Goal: Contribute content: Add original content to the website for others to see

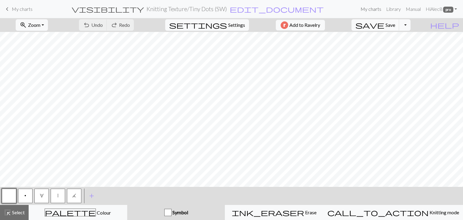
click at [361, 9] on link "My charts" at bounding box center [371, 9] width 26 height 12
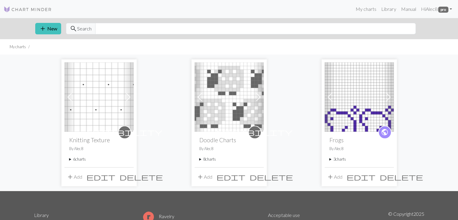
click at [205, 176] on button "add Add" at bounding box center [205, 176] width 20 height 11
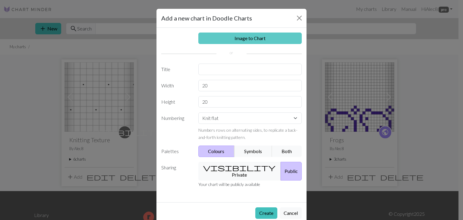
click at [243, 41] on link "Image to Chart" at bounding box center [250, 38] width 104 height 11
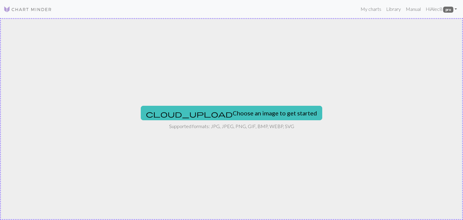
click at [241, 103] on div "cloud_upload Choose an image to get started Supported formats: JPG, JPEG, PNG, …" at bounding box center [231, 119] width 463 height 202
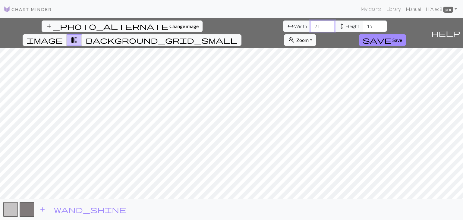
click at [310, 24] on input "21" at bounding box center [322, 25] width 24 height 11
click at [310, 24] on input "22" at bounding box center [322, 25] width 24 height 11
click at [310, 24] on input "23" at bounding box center [322, 25] width 24 height 11
type input "24"
click at [310, 24] on input "24" at bounding box center [322, 25] width 24 height 11
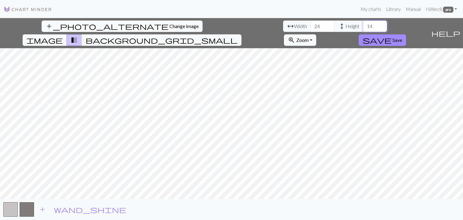
click at [363, 28] on input "14" at bounding box center [375, 25] width 24 height 11
click at [363, 28] on input "13" at bounding box center [375, 25] width 24 height 11
click at [363, 28] on input "12" at bounding box center [375, 25] width 24 height 11
click at [363, 28] on input "11" at bounding box center [375, 25] width 24 height 11
click at [363, 28] on input "10" at bounding box center [375, 25] width 24 height 11
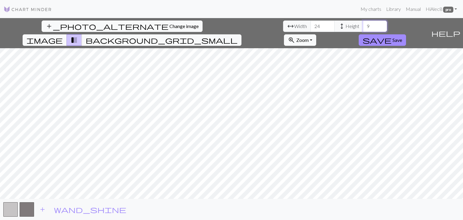
type input "9"
click at [363, 28] on input "9" at bounding box center [375, 25] width 24 height 11
click at [241, 34] on button "background_grid_small" at bounding box center [162, 39] width 160 height 11
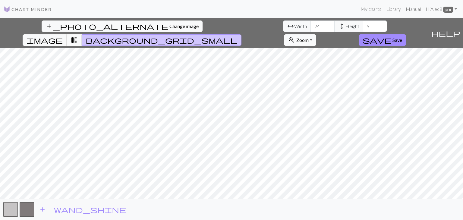
click at [78, 36] on span "transition_fade" at bounding box center [74, 40] width 7 height 8
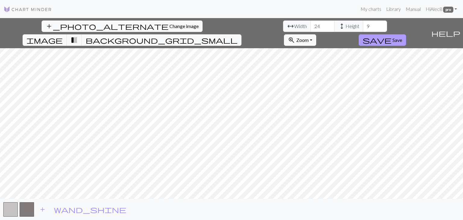
click at [406, 34] on button "save Save" at bounding box center [382, 39] width 47 height 11
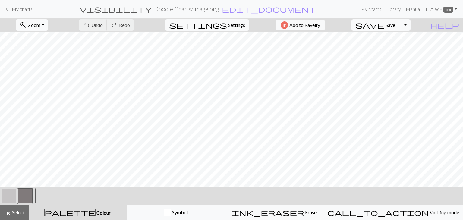
click at [12, 194] on button "button" at bounding box center [9, 196] width 14 height 14
click at [9, 195] on button "button" at bounding box center [9, 196] width 14 height 14
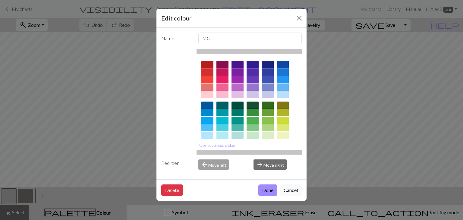
scroll to position [87, 0]
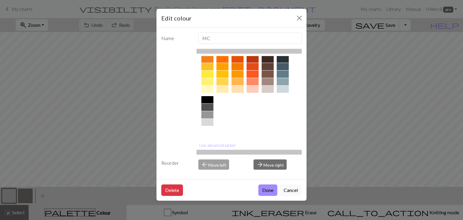
click at [208, 130] on div at bounding box center [207, 129] width 12 height 7
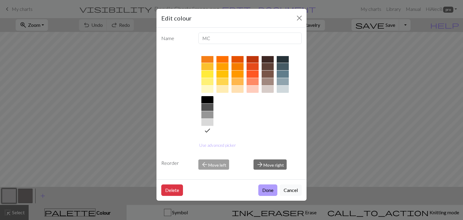
click at [270, 193] on button "Done" at bounding box center [267, 189] width 19 height 11
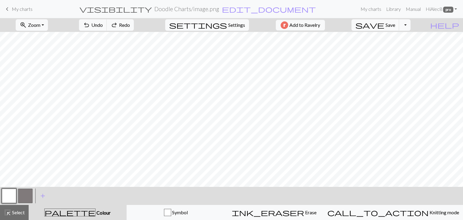
click at [24, 196] on button "button" at bounding box center [25, 196] width 14 height 14
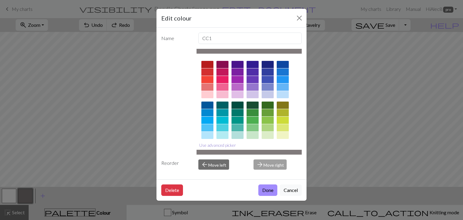
click at [223, 146] on button "Use advanced picker" at bounding box center [217, 144] width 42 height 9
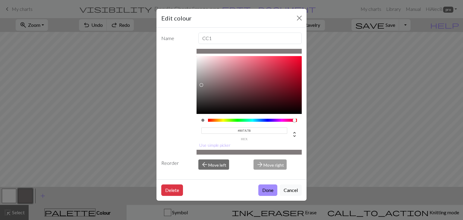
click at [254, 128] on input "#807A7B" at bounding box center [244, 130] width 86 height 6
type input "#676767"
click at [268, 187] on button "Done" at bounding box center [267, 189] width 19 height 11
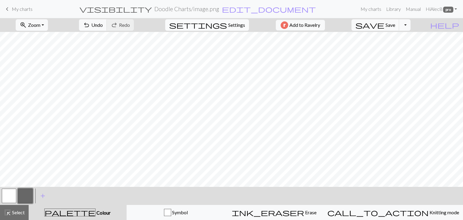
click at [228, 28] on span "Settings" at bounding box center [236, 24] width 17 height 7
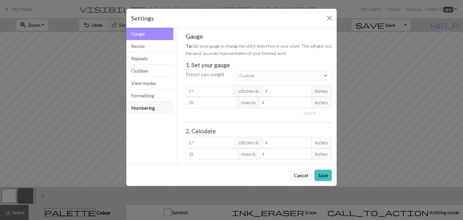
click at [150, 105] on button "Numbering" at bounding box center [149, 108] width 47 height 12
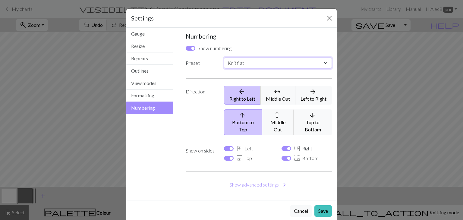
click at [266, 64] on select "Custom Knit flat Knit in the round Lace knitting Cross stitch" at bounding box center [278, 62] width 108 height 11
select select "round"
click at [224, 57] on select "Custom Knit flat Knit in the round Lace knitting Cross stitch" at bounding box center [278, 62] width 108 height 11
checkbox input "false"
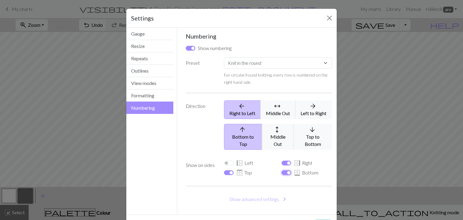
click at [283, 170] on input "border_bottom Bottom" at bounding box center [286, 172] width 10 height 5
checkbox input "false"
select select
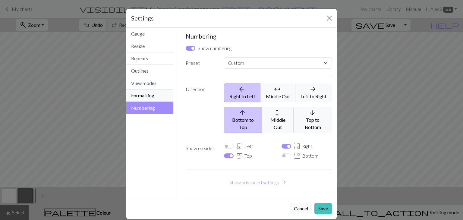
click at [148, 97] on button "Formatting" at bounding box center [149, 95] width 47 height 12
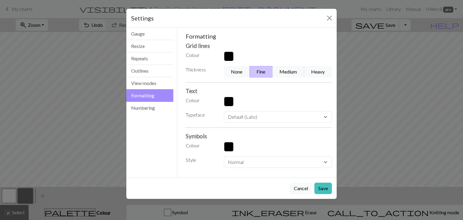
click at [231, 52] on button "button" at bounding box center [229, 57] width 10 height 10
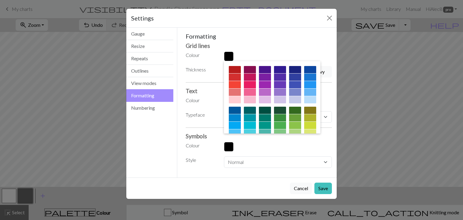
scroll to position [97, 0]
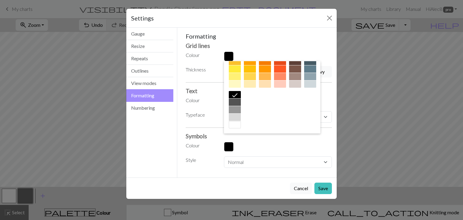
click at [241, 108] on div at bounding box center [235, 109] width 12 height 7
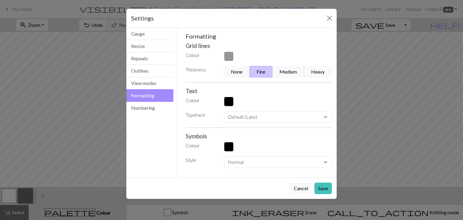
click at [228, 101] on button "button" at bounding box center [229, 102] width 10 height 10
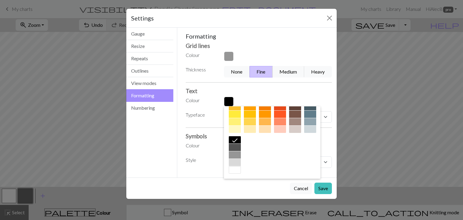
click at [241, 156] on div at bounding box center [235, 154] width 12 height 7
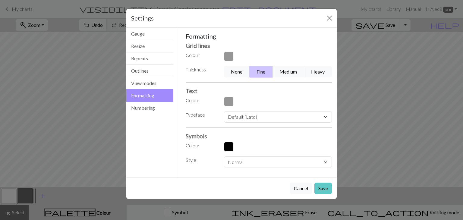
click at [328, 192] on button "Save" at bounding box center [322, 188] width 17 height 11
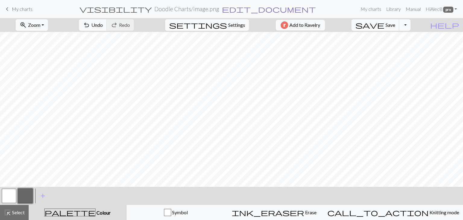
click at [233, 8] on span "edit_document" at bounding box center [269, 9] width 94 height 8
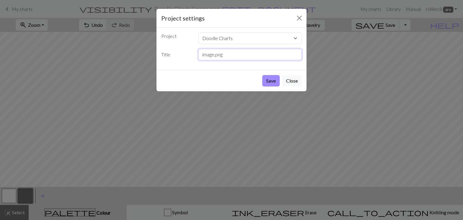
click at [231, 49] on input "image.png" at bounding box center [250, 54] width 104 height 11
drag, startPoint x: 230, startPoint y: 52, endPoint x: 194, endPoint y: 52, distance: 36.2
click at [194, 52] on div "Title image.png" at bounding box center [232, 54] width 148 height 11
type input "Large Bat"
click at [268, 83] on button "Save" at bounding box center [270, 80] width 17 height 11
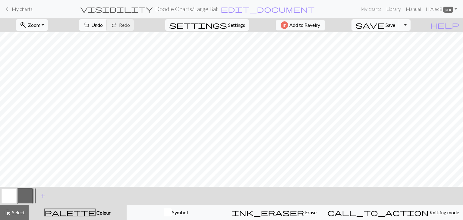
click at [268, 83] on div "Project settings Project Doodle Charts Knitting Texture Frogs Title Large Bat S…" at bounding box center [231, 110] width 463 height 220
click at [8, 196] on button "button" at bounding box center [9, 196] width 14 height 14
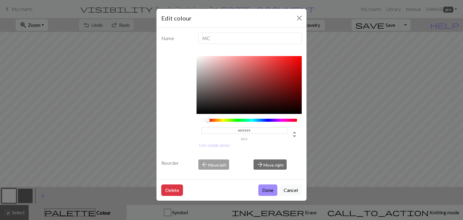
click at [250, 129] on input "#FFFFFF" at bounding box center [244, 130] width 86 height 6
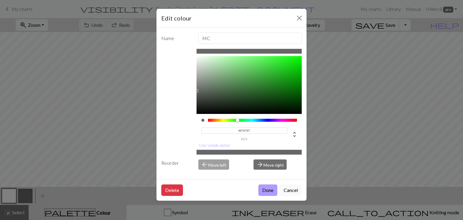
type input "#676767"
click at [265, 188] on button "Done" at bounding box center [267, 189] width 19 height 11
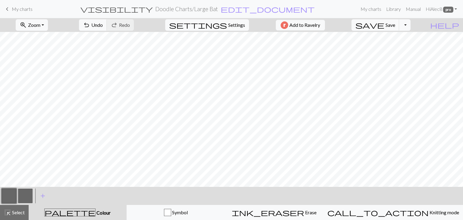
click at [28, 195] on button "button" at bounding box center [25, 196] width 14 height 14
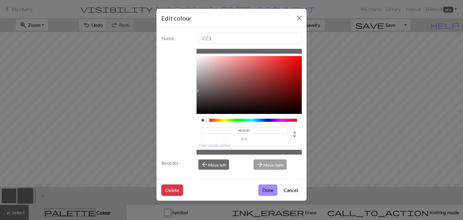
click at [251, 128] on input "#676767" at bounding box center [244, 130] width 86 height 6
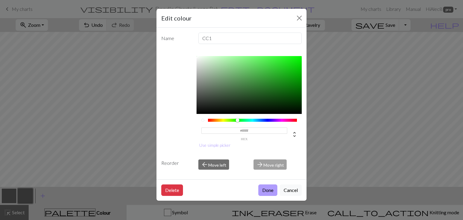
type input "#FFFFFF"
click at [266, 190] on button "Done" at bounding box center [267, 189] width 19 height 11
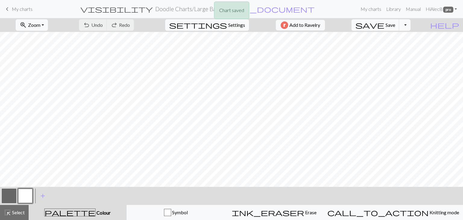
click at [372, 10] on div "Chart saved" at bounding box center [231, 12] width 463 height 24
click at [370, 10] on link "My charts" at bounding box center [371, 9] width 26 height 12
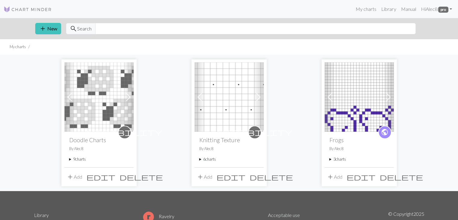
click at [72, 176] on span "add" at bounding box center [70, 177] width 7 height 8
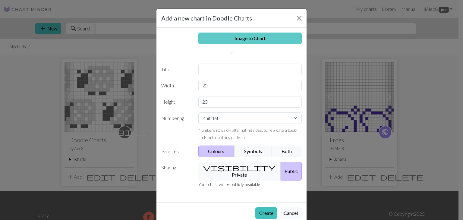
click at [228, 39] on link "Image to Chart" at bounding box center [250, 38] width 104 height 11
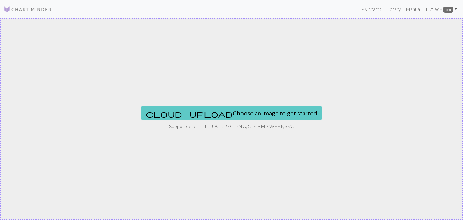
click at [211, 119] on button "cloud_upload Choose an image to get started" at bounding box center [231, 113] width 181 height 14
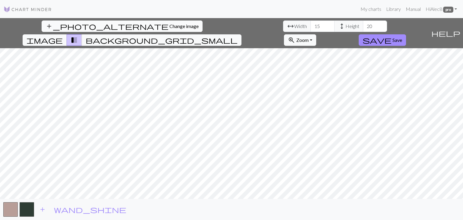
click at [169, 25] on span "Change image" at bounding box center [183, 26] width 29 height 6
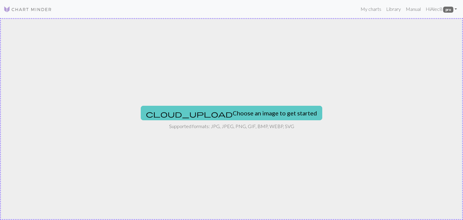
click at [229, 112] on button "cloud_upload Choose an image to get started" at bounding box center [231, 113] width 181 height 14
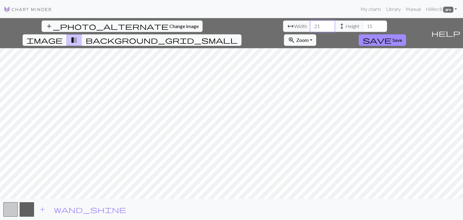
click at [310, 25] on input "21" at bounding box center [322, 25] width 24 height 11
click at [310, 25] on input "22" at bounding box center [322, 25] width 24 height 11
click at [310, 25] on input "23" at bounding box center [322, 25] width 24 height 11
type input "22"
click at [310, 26] on input "22" at bounding box center [322, 25] width 24 height 11
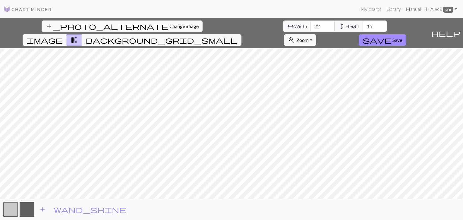
click at [169, 25] on span "Change image" at bounding box center [183, 26] width 29 height 6
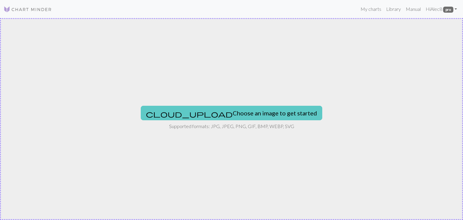
click at [209, 112] on button "cloud_upload Choose an image to get started" at bounding box center [231, 113] width 181 height 14
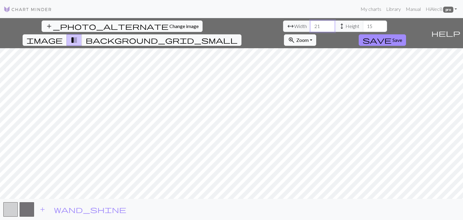
click at [310, 26] on input "21" at bounding box center [322, 25] width 24 height 11
click at [310, 26] on input "22" at bounding box center [322, 25] width 24 height 11
click at [310, 26] on input "23" at bounding box center [322, 25] width 24 height 11
type input "24"
click at [310, 26] on input "24" at bounding box center [322, 25] width 24 height 11
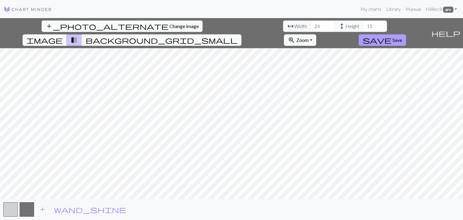
click at [402, 37] on span "Save" at bounding box center [397, 40] width 10 height 6
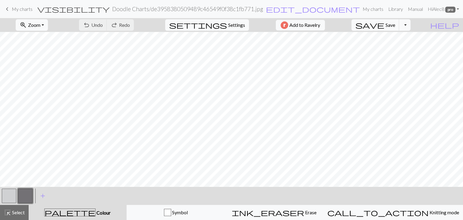
click at [10, 195] on button "button" at bounding box center [9, 196] width 14 height 14
click at [24, 197] on button "button" at bounding box center [25, 196] width 14 height 14
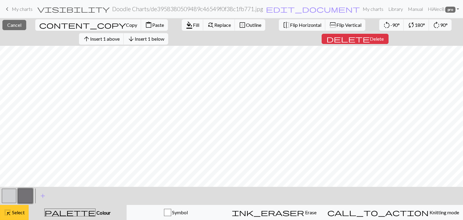
click at [19, 210] on span "Select" at bounding box center [18, 212] width 14 height 6
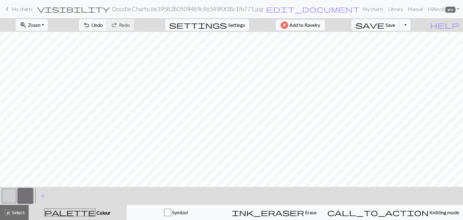
click at [23, 198] on button "button" at bounding box center [25, 196] width 14 height 14
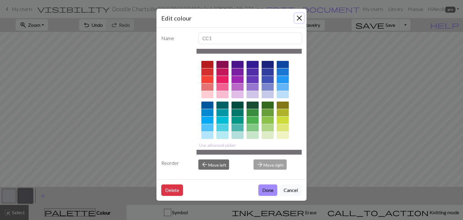
click at [299, 18] on button "Close" at bounding box center [299, 18] width 10 height 10
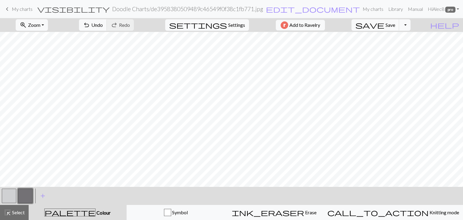
click at [9, 197] on button "button" at bounding box center [9, 196] width 14 height 14
click at [230, 27] on span "Settings" at bounding box center [236, 24] width 17 height 7
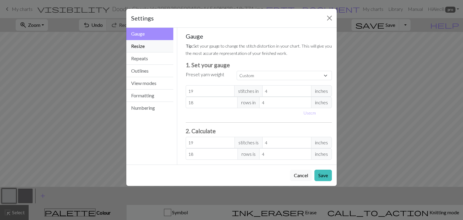
click at [147, 47] on button "Resize" at bounding box center [149, 46] width 47 height 12
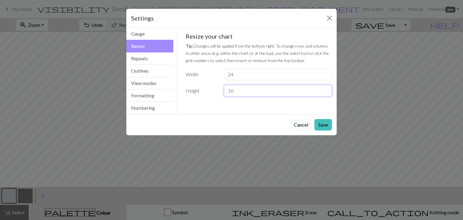
type input "16"
click at [325, 89] on input "16" at bounding box center [278, 90] width 108 height 11
click at [330, 128] on button "Save" at bounding box center [322, 124] width 17 height 11
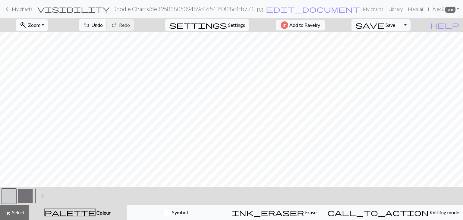
click at [228, 11] on h2 "Doodle Charts / de3958380509489c46549f0f38c1fb771.jpg" at bounding box center [187, 8] width 151 height 7
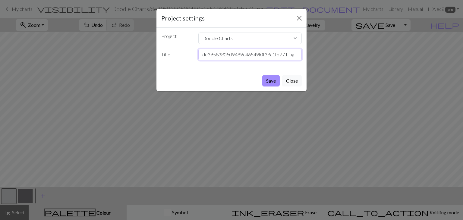
click at [223, 55] on input "de3958380509489c46549f0f38c1fb771.jpg" at bounding box center [250, 54] width 104 height 11
type input "Nessie"
click at [270, 82] on button "Save" at bounding box center [270, 80] width 17 height 11
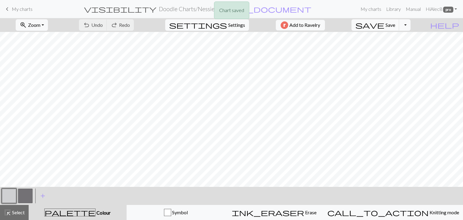
click at [11, 197] on button "button" at bounding box center [9, 196] width 14 height 14
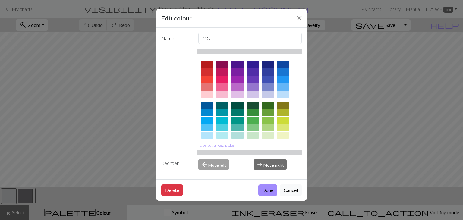
scroll to position [87, 0]
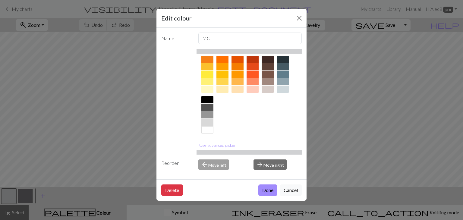
click at [208, 132] on div at bounding box center [207, 129] width 12 height 7
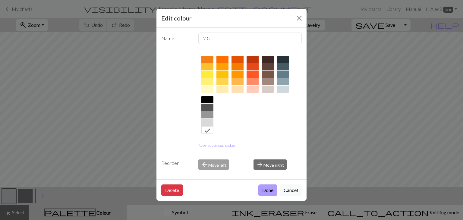
click at [266, 192] on button "Done" at bounding box center [267, 189] width 19 height 11
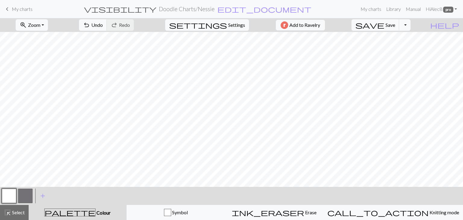
click at [20, 197] on button "button" at bounding box center [25, 196] width 14 height 14
click at [21, 197] on button "button" at bounding box center [25, 196] width 14 height 14
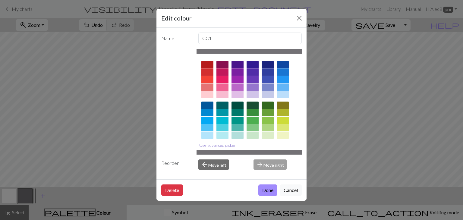
click at [218, 146] on button "Use advanced picker" at bounding box center [217, 144] width 42 height 9
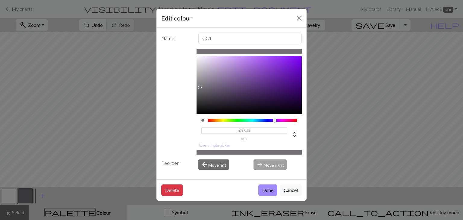
drag, startPoint x: 250, startPoint y: 128, endPoint x: 236, endPoint y: 129, distance: 14.2
click at [236, 129] on input "#737175" at bounding box center [244, 130] width 86 height 6
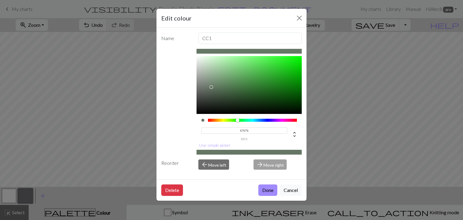
type input "676767"
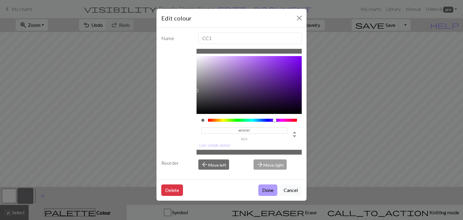
click at [269, 192] on button "Done" at bounding box center [267, 189] width 19 height 11
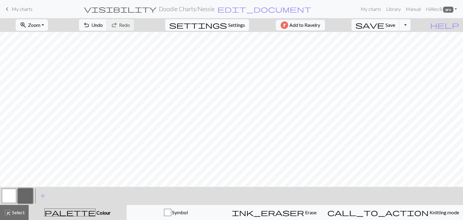
click at [232, 24] on span "Settings" at bounding box center [236, 24] width 17 height 7
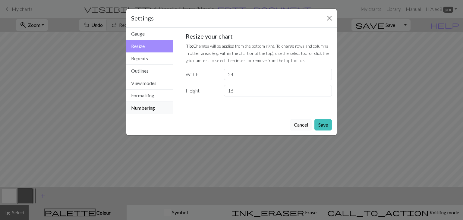
click at [158, 105] on button "Numbering" at bounding box center [149, 108] width 47 height 12
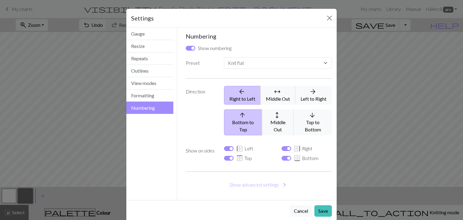
click at [246, 55] on div "Numbering Show numbering Preset Custom Knit flat Knit in the round Lace knittin…" at bounding box center [259, 114] width 146 height 163
click at [242, 63] on select "Custom Knit flat Knit in the round Lace knitting Cross stitch" at bounding box center [278, 62] width 108 height 11
select select "round"
click at [224, 57] on select "Custom Knit flat Knit in the round Lace knitting Cross stitch" at bounding box center [278, 62] width 108 height 11
checkbox input "false"
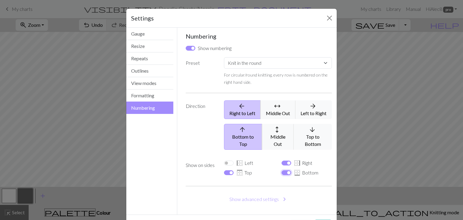
click at [282, 170] on input "border_bottom Bottom" at bounding box center [286, 172] width 10 height 5
checkbox input "false"
select select
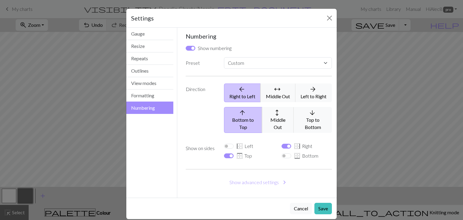
click at [282, 167] on div "Numbering Show numbering Preset Custom Knit flat Knit in the round Lace knittin…" at bounding box center [259, 113] width 146 height 160
click at [162, 97] on button "Formatting" at bounding box center [149, 95] width 47 height 12
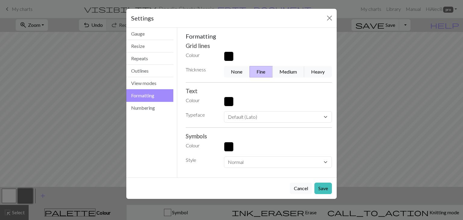
click at [228, 51] on div "Formatting Grid lines Colour Thickness None Fine Medium Heavy Text Colour Typef…" at bounding box center [259, 100] width 146 height 135
click at [228, 55] on button "button" at bounding box center [229, 57] width 10 height 10
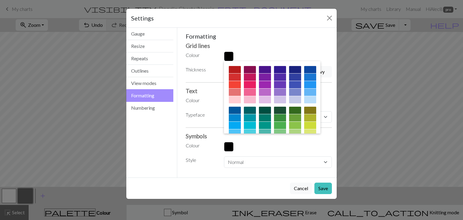
scroll to position [97, 0]
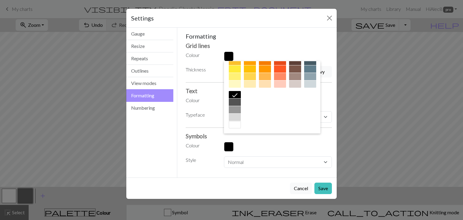
click at [241, 110] on div at bounding box center [235, 109] width 12 height 7
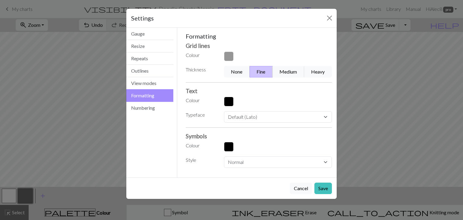
click at [226, 104] on button "button" at bounding box center [229, 102] width 10 height 10
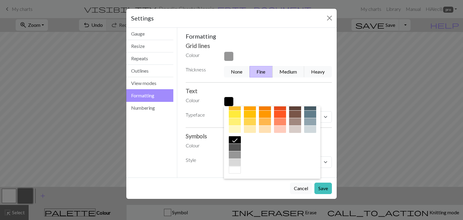
click at [241, 154] on div at bounding box center [235, 154] width 12 height 7
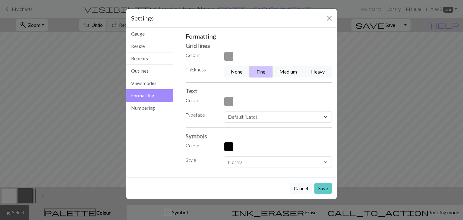
click at [322, 190] on button "Save" at bounding box center [322, 188] width 17 height 11
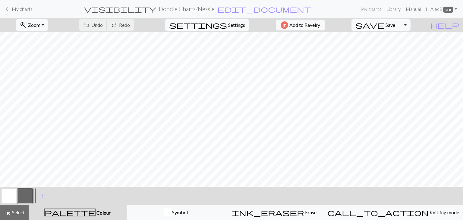
click at [11, 195] on button "button" at bounding box center [9, 196] width 14 height 14
click at [6, 196] on button "button" at bounding box center [9, 196] width 14 height 14
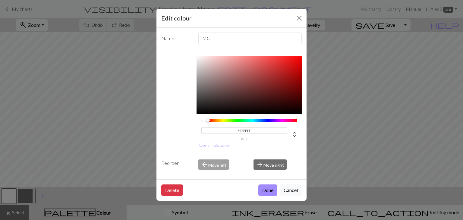
click at [254, 130] on input "#FFFFFF" at bounding box center [244, 130] width 86 height 6
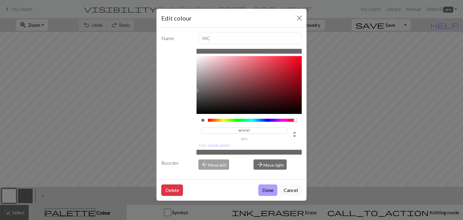
type input "#676767"
click at [268, 191] on button "Done" at bounding box center [267, 189] width 19 height 11
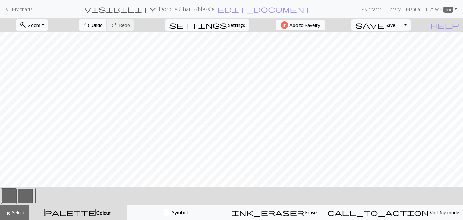
click at [26, 197] on button "button" at bounding box center [25, 196] width 14 height 14
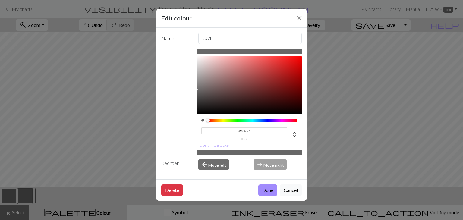
click at [251, 130] on input "#676767" at bounding box center [244, 130] width 86 height 6
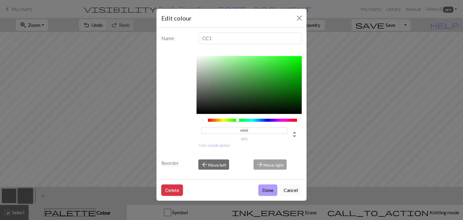
type input "#FFFFFF"
click at [269, 191] on button "Done" at bounding box center [267, 189] width 19 height 11
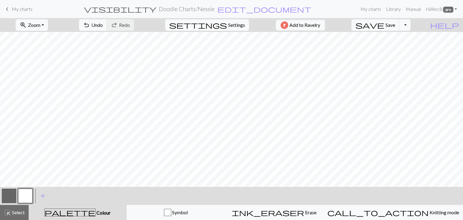
click at [9, 196] on button "button" at bounding box center [9, 196] width 14 height 14
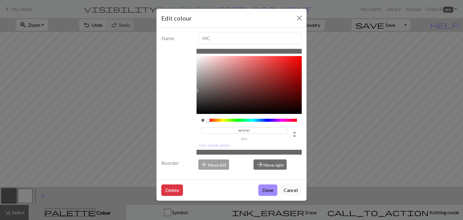
click at [247, 129] on input "#676767" at bounding box center [244, 130] width 86 height 6
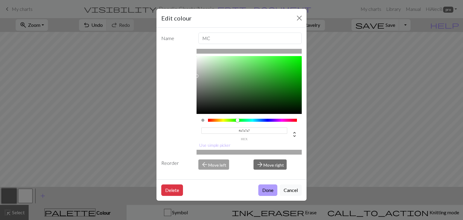
type input "#A7A7A7"
click at [262, 191] on button "Done" at bounding box center [267, 189] width 19 height 11
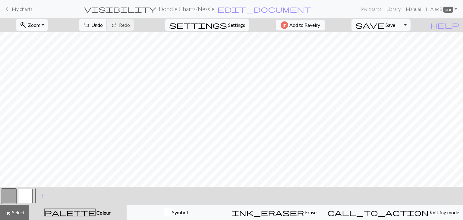
click at [11, 194] on button "button" at bounding box center [9, 196] width 14 height 14
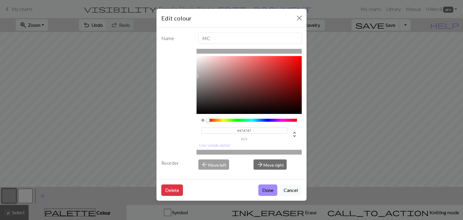
click at [252, 128] on input "#A7A7A7" at bounding box center [244, 130] width 86 height 6
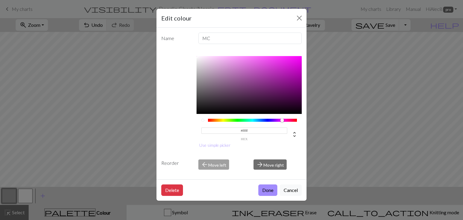
type input "#ffffff"
click at [264, 190] on button "Done" at bounding box center [267, 189] width 19 height 11
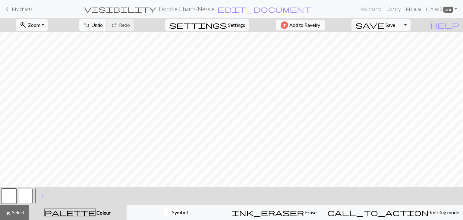
click at [23, 196] on button "button" at bounding box center [25, 196] width 14 height 14
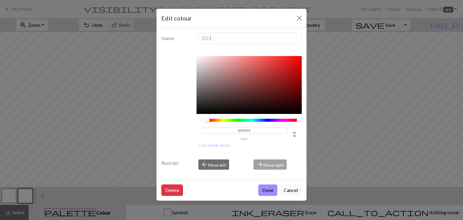
click at [249, 129] on input "#FFFFFF" at bounding box center [244, 130] width 86 height 6
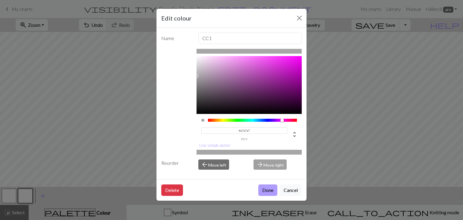
type input "#A7A7A7"
click at [266, 190] on button "Done" at bounding box center [267, 189] width 19 height 11
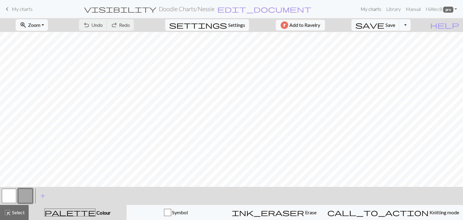
click at [368, 10] on link "My charts" at bounding box center [371, 9] width 26 height 12
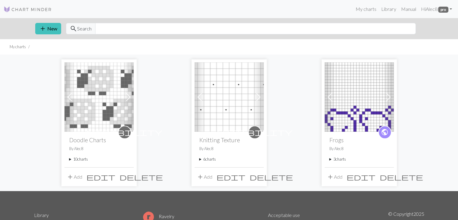
click at [124, 99] on span at bounding box center [129, 97] width 10 height 10
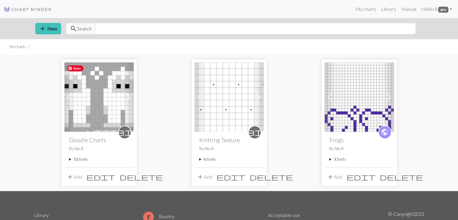
click at [72, 99] on span at bounding box center [70, 97] width 10 height 10
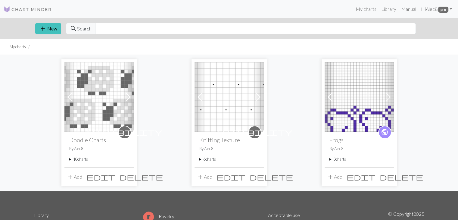
click at [72, 99] on span at bounding box center [70, 97] width 10 height 10
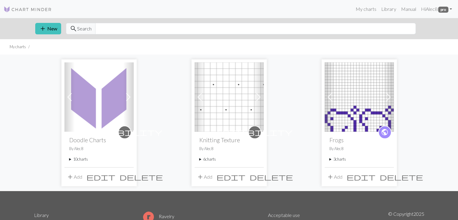
click at [72, 99] on span at bounding box center [70, 97] width 10 height 10
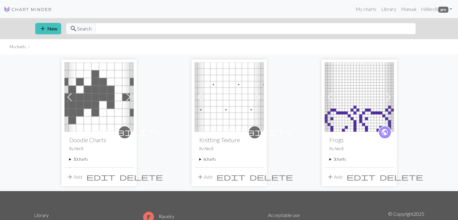
click at [84, 105] on img at bounding box center [98, 96] width 69 height 69
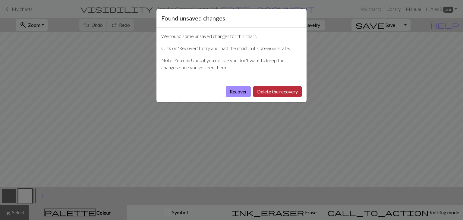
click at [281, 89] on button "Delete the recovery" at bounding box center [277, 91] width 49 height 11
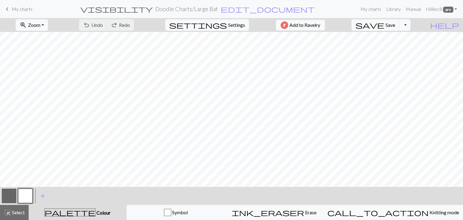
click at [10, 195] on button "button" at bounding box center [9, 196] width 14 height 14
click at [2, 192] on button "button" at bounding box center [9, 196] width 14 height 14
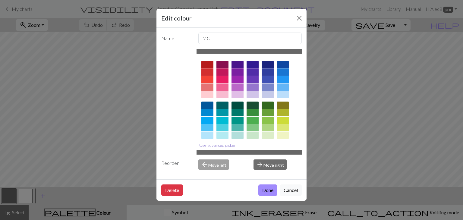
click at [228, 144] on button "Use advanced picker" at bounding box center [217, 144] width 42 height 9
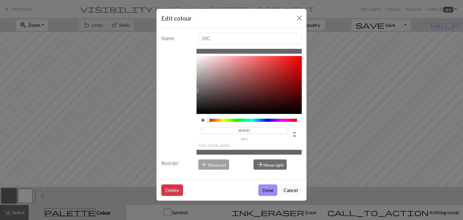
click at [251, 129] on input "#676767" at bounding box center [244, 130] width 86 height 6
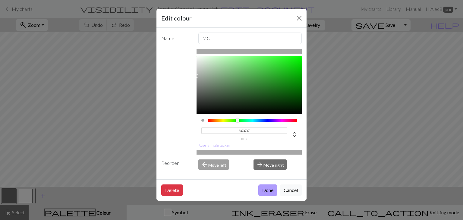
type input "#A7A7A7"
click at [268, 191] on button "Done" at bounding box center [267, 189] width 19 height 11
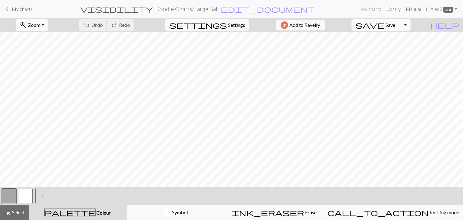
click at [9, 196] on button "button" at bounding box center [9, 196] width 14 height 14
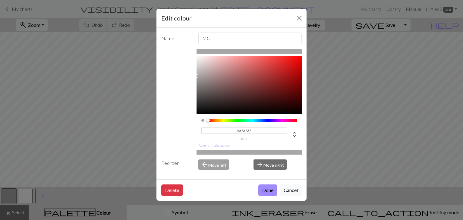
click at [254, 128] on input "#A7A7A7" at bounding box center [244, 130] width 86 height 6
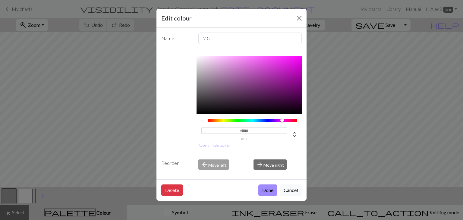
type input "#FFFFFF"
click at [265, 195] on div "Delete Done Cancel" at bounding box center [231, 189] width 150 height 21
click at [265, 189] on button "Done" at bounding box center [267, 189] width 19 height 11
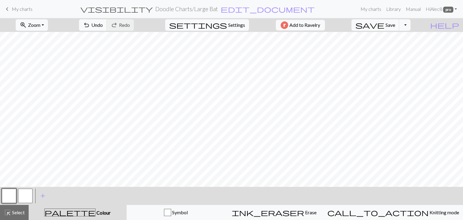
click at [22, 197] on button "button" at bounding box center [25, 196] width 14 height 14
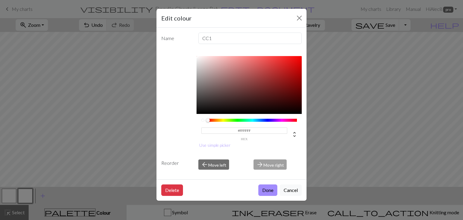
click at [251, 127] on input "#FFFFFF" at bounding box center [244, 130] width 86 height 6
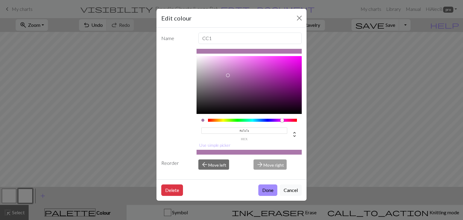
type input "#a7a7a7"
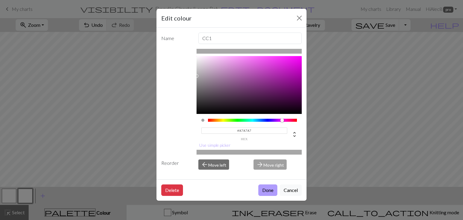
click at [268, 190] on button "Done" at bounding box center [267, 189] width 19 height 11
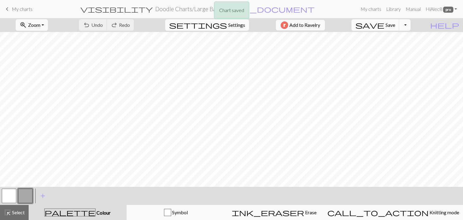
click at [372, 11] on div "Chart saved" at bounding box center [231, 12] width 463 height 24
click at [368, 10] on link "My charts" at bounding box center [371, 9] width 26 height 12
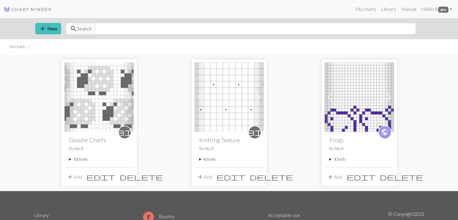
click at [81, 176] on button "add Add" at bounding box center [74, 176] width 20 height 11
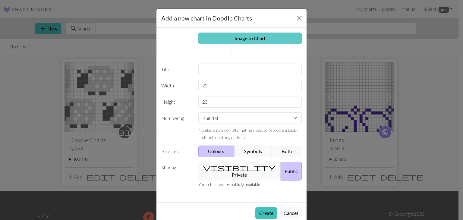
click at [251, 33] on link "Image to Chart" at bounding box center [250, 38] width 104 height 11
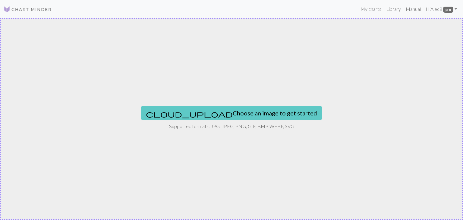
click at [235, 110] on button "cloud_upload Choose an image to get started" at bounding box center [231, 113] width 181 height 14
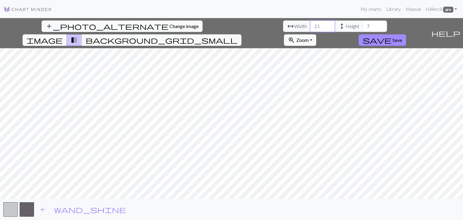
click at [310, 24] on input "21" at bounding box center [322, 25] width 24 height 11
click at [310, 24] on input "22" at bounding box center [322, 25] width 24 height 11
click at [310, 24] on input "23" at bounding box center [322, 25] width 24 height 11
type input "24"
click at [310, 24] on input "24" at bounding box center [322, 25] width 24 height 11
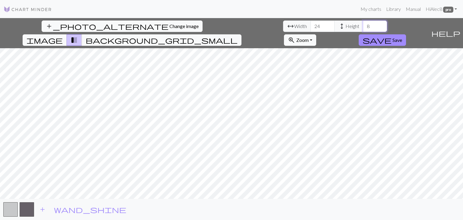
click at [363, 25] on input "8" at bounding box center [375, 25] width 24 height 11
type input "9"
click at [363, 25] on input "9" at bounding box center [375, 25] width 24 height 11
click at [391, 36] on span "save" at bounding box center [377, 40] width 29 height 8
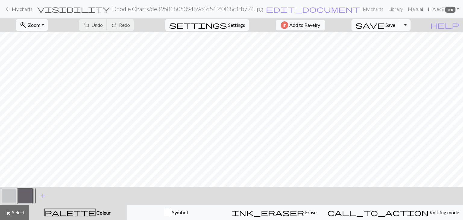
click at [10, 197] on button "button" at bounding box center [9, 196] width 14 height 14
click at [9, 192] on button "button" at bounding box center [9, 196] width 14 height 14
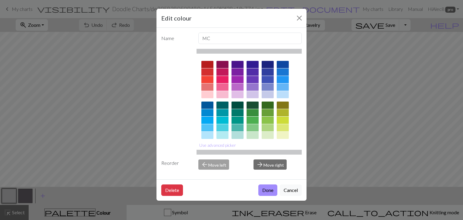
scroll to position [87, 0]
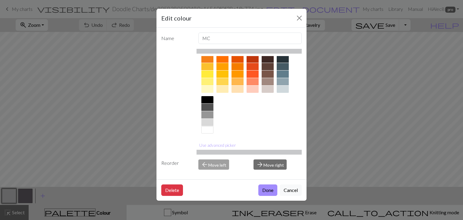
click at [209, 130] on div at bounding box center [207, 129] width 12 height 7
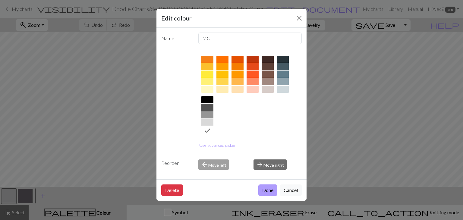
click at [269, 191] on button "Done" at bounding box center [267, 189] width 19 height 11
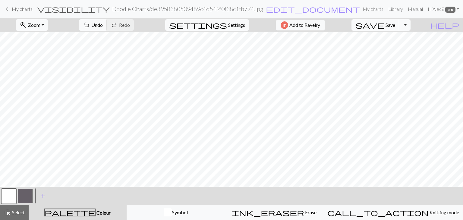
click at [27, 197] on button "button" at bounding box center [25, 196] width 14 height 14
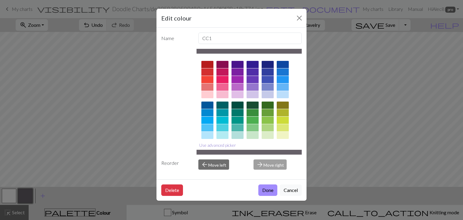
click at [210, 146] on button "Use advanced picker" at bounding box center [217, 144] width 42 height 9
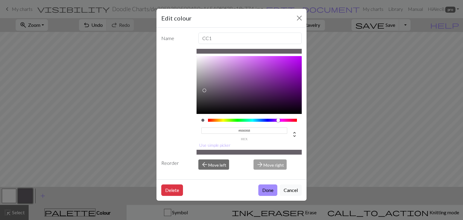
drag, startPoint x: 250, startPoint y: 130, endPoint x: 228, endPoint y: 129, distance: 22.0
click at [228, 129] on input "#666068" at bounding box center [244, 130] width 86 height 6
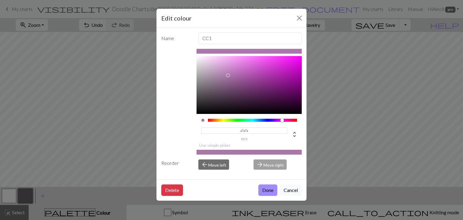
type input "a7a7a7"
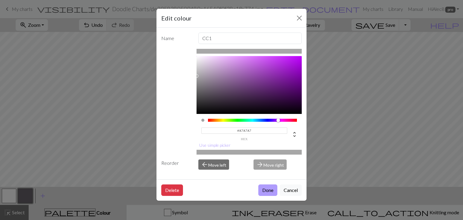
click at [265, 191] on button "Done" at bounding box center [267, 189] width 19 height 11
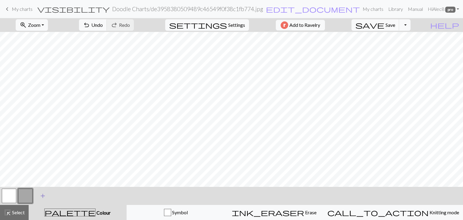
click at [41, 196] on span "add" at bounding box center [42, 196] width 7 height 8
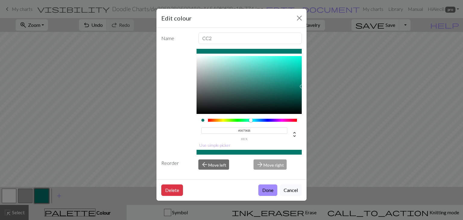
click at [246, 129] on input "#00796B" at bounding box center [244, 130] width 86 height 6
drag, startPoint x: 251, startPoint y: 130, endPoint x: 237, endPoint y: 129, distance: 13.9
click at [237, 129] on input "#00796B" at bounding box center [244, 130] width 86 height 6
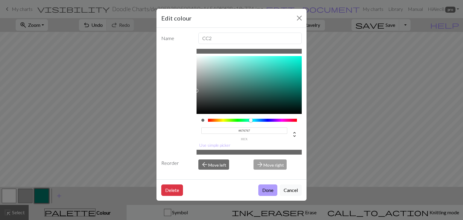
type input "#676767"
click at [270, 194] on button "Done" at bounding box center [267, 189] width 19 height 11
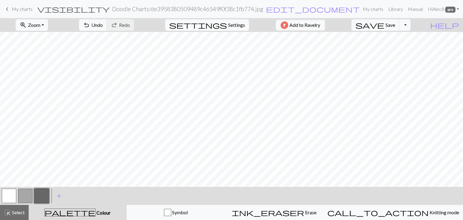
click at [28, 194] on button "button" at bounding box center [25, 196] width 14 height 14
click at [259, 11] on h2 "Doodle Charts / de3958380509489c46549f0f38c1fb774.jpg" at bounding box center [187, 8] width 151 height 7
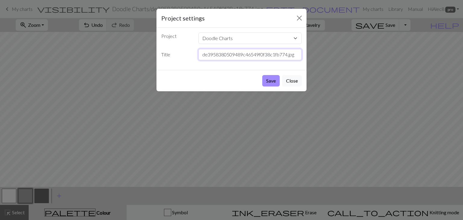
click at [233, 56] on input "de3958380509489c46549f0f38c1fb774.jpg" at bounding box center [250, 54] width 104 height 11
type input "Sheep (M)"
click at [268, 85] on button "Save" at bounding box center [270, 80] width 17 height 11
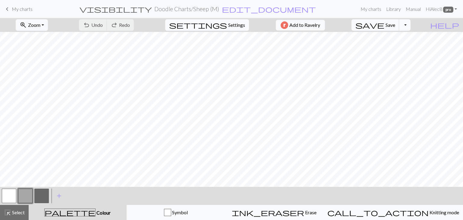
click at [228, 27] on span "Settings" at bounding box center [236, 24] width 17 height 7
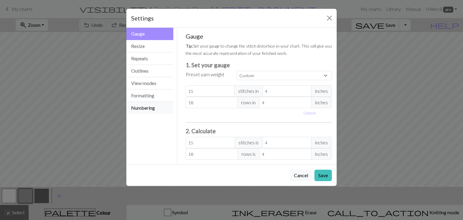
click at [145, 106] on button "Numbering" at bounding box center [149, 108] width 47 height 12
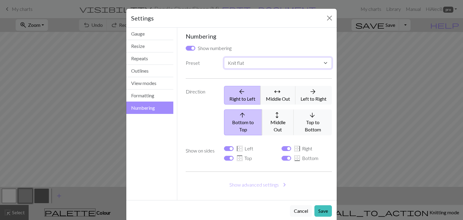
click at [247, 59] on select "Custom Knit flat Knit in the round Lace knitting Cross stitch" at bounding box center [278, 62] width 108 height 11
select select "round"
click at [224, 57] on select "Custom Knit flat Knit in the round Lace knitting Cross stitch" at bounding box center [278, 62] width 108 height 11
checkbox input "false"
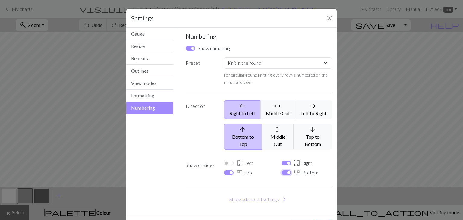
click at [285, 170] on input "border_bottom Bottom" at bounding box center [286, 172] width 10 height 5
checkbox input "false"
select select
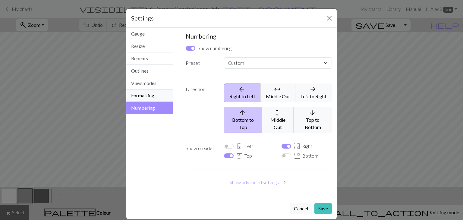
click at [150, 96] on button "Formatting" at bounding box center [149, 95] width 47 height 12
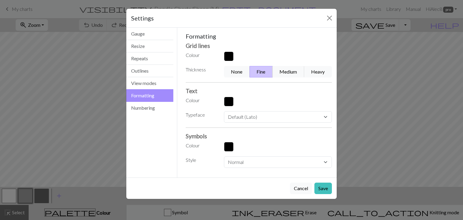
click at [228, 58] on button "button" at bounding box center [229, 57] width 10 height 10
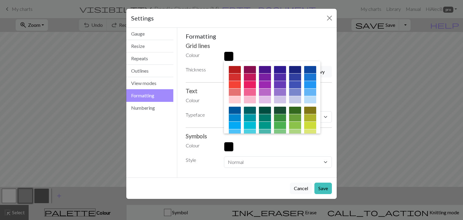
scroll to position [97, 0]
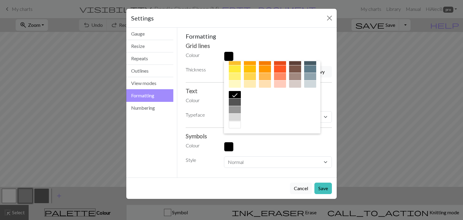
click at [241, 111] on div at bounding box center [235, 109] width 12 height 7
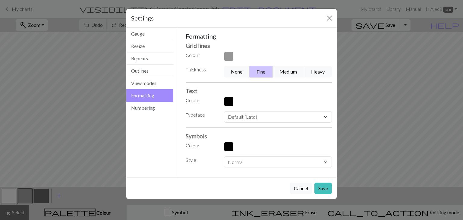
click at [228, 103] on button "button" at bounding box center [229, 102] width 10 height 10
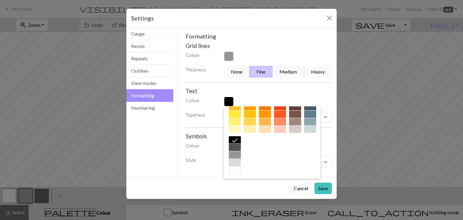
click at [241, 157] on div at bounding box center [235, 154] width 12 height 7
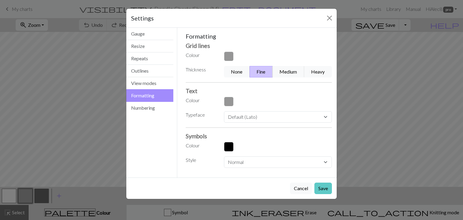
click at [322, 189] on button "Save" at bounding box center [322, 188] width 17 height 11
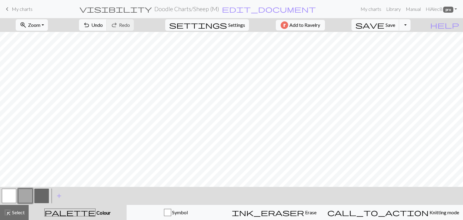
click at [11, 197] on button "button" at bounding box center [9, 196] width 14 height 14
click at [10, 197] on button "button" at bounding box center [9, 196] width 14 height 14
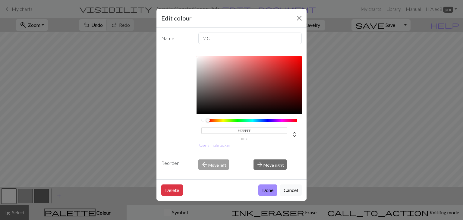
click at [251, 128] on input "#FFFFFF" at bounding box center [244, 130] width 86 height 6
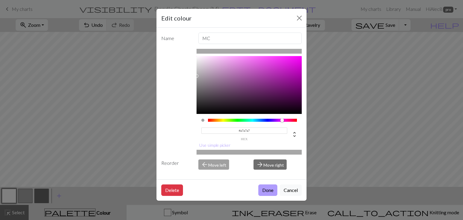
type input "#A7A7A7"
click at [262, 187] on button "Done" at bounding box center [267, 189] width 19 height 11
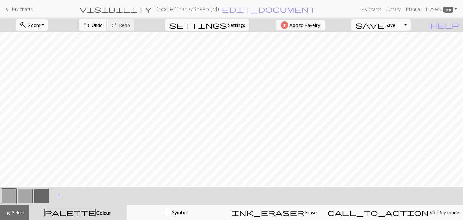
click at [26, 196] on button "button" at bounding box center [25, 196] width 14 height 14
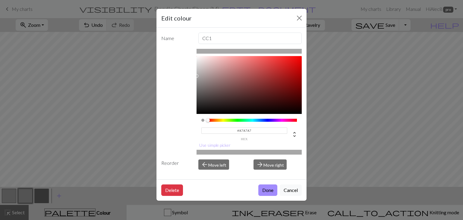
click at [254, 128] on input "#A7A7A7" at bounding box center [244, 130] width 86 height 6
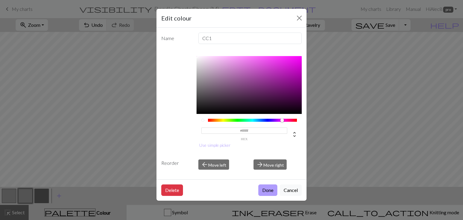
type input "#FFFFFF"
click at [267, 189] on button "Done" at bounding box center [267, 189] width 19 height 11
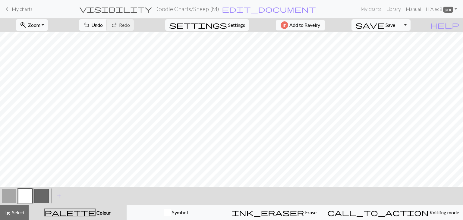
click at [267, 189] on div "< > add Add a colour" at bounding box center [231, 196] width 463 height 18
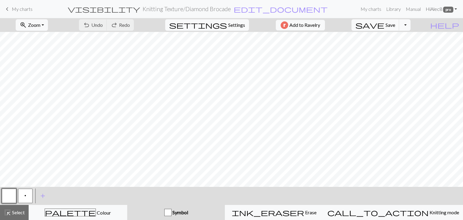
click at [425, 11] on link "Hi Alec8 pro" at bounding box center [441, 9] width 36 height 12
click at [372, 11] on link "My charts" at bounding box center [371, 9] width 26 height 12
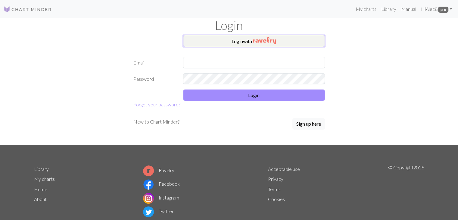
click at [255, 37] on img "button" at bounding box center [264, 40] width 23 height 7
